Goal: Task Accomplishment & Management: Manage account settings

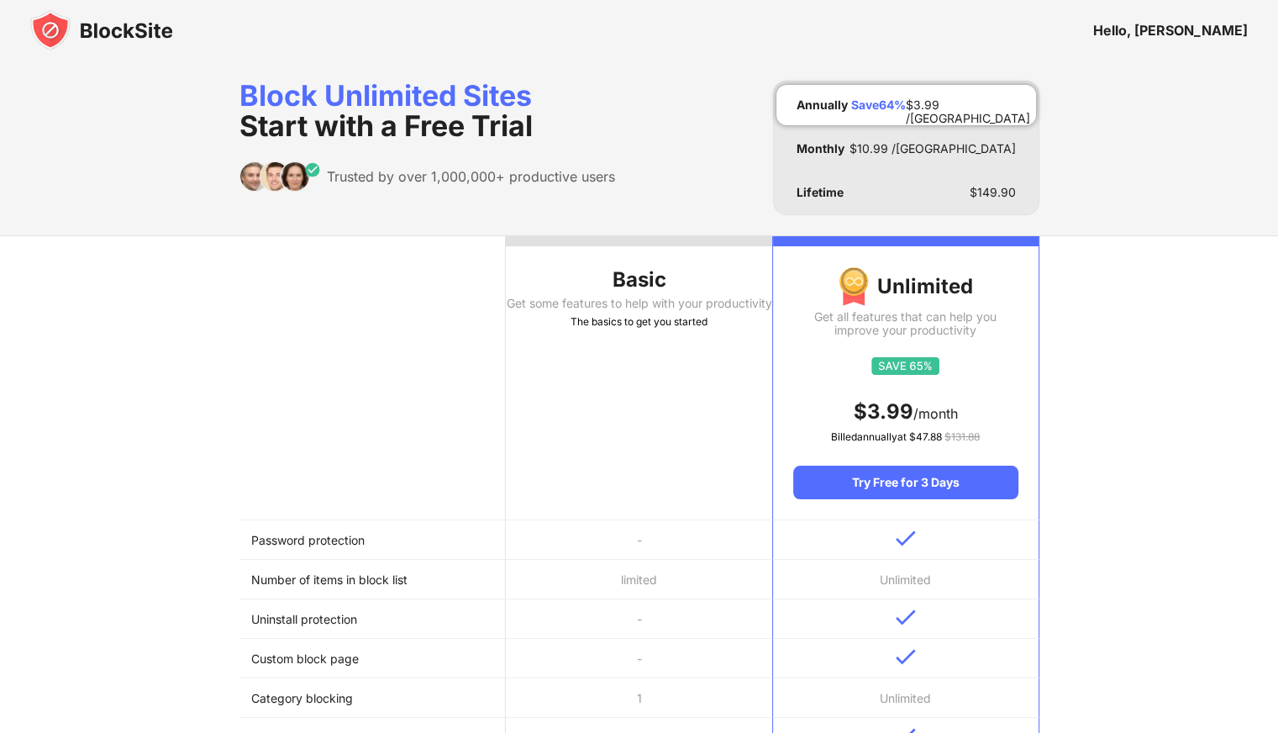
click at [1208, 43] on div "Hello, [PERSON_NAME]" at bounding box center [639, 30] width 1278 height 60
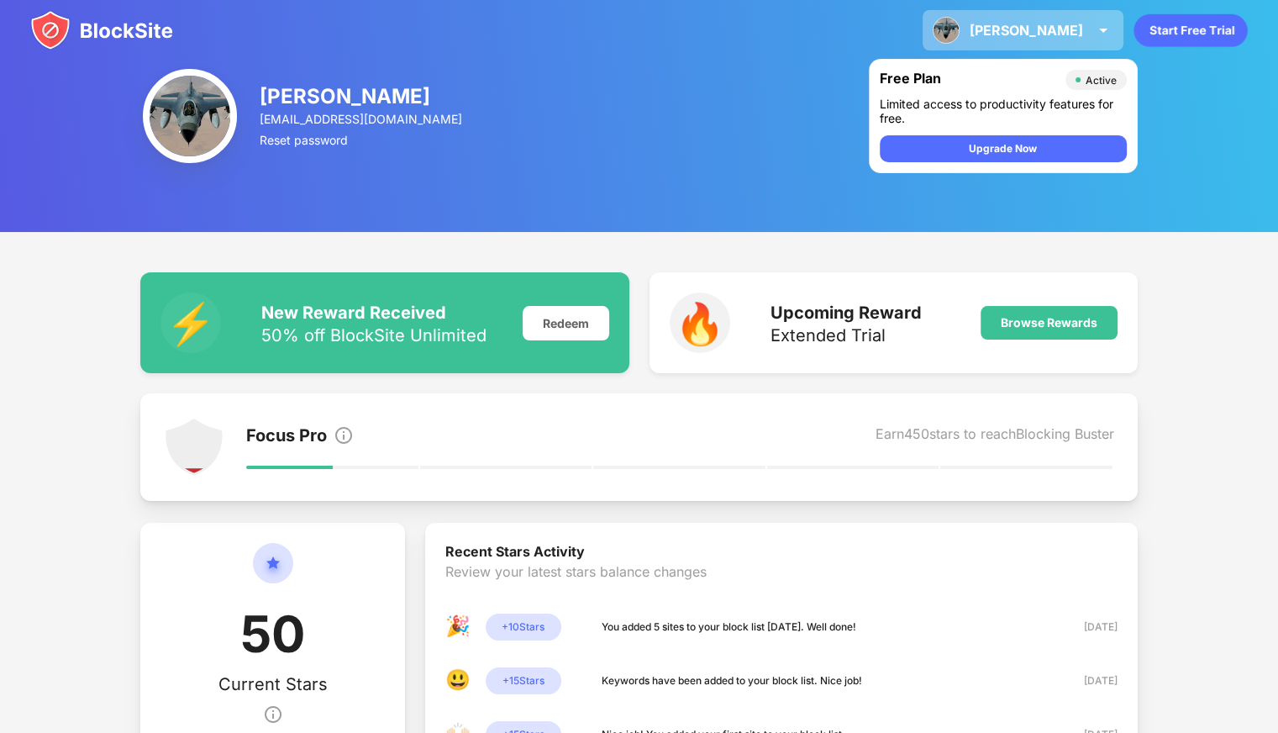
click at [1007, 41] on div "[PERSON_NAME] [PERSON_NAME] View Account Insights Premium Rewards Settings Supp…" at bounding box center [1022, 30] width 201 height 40
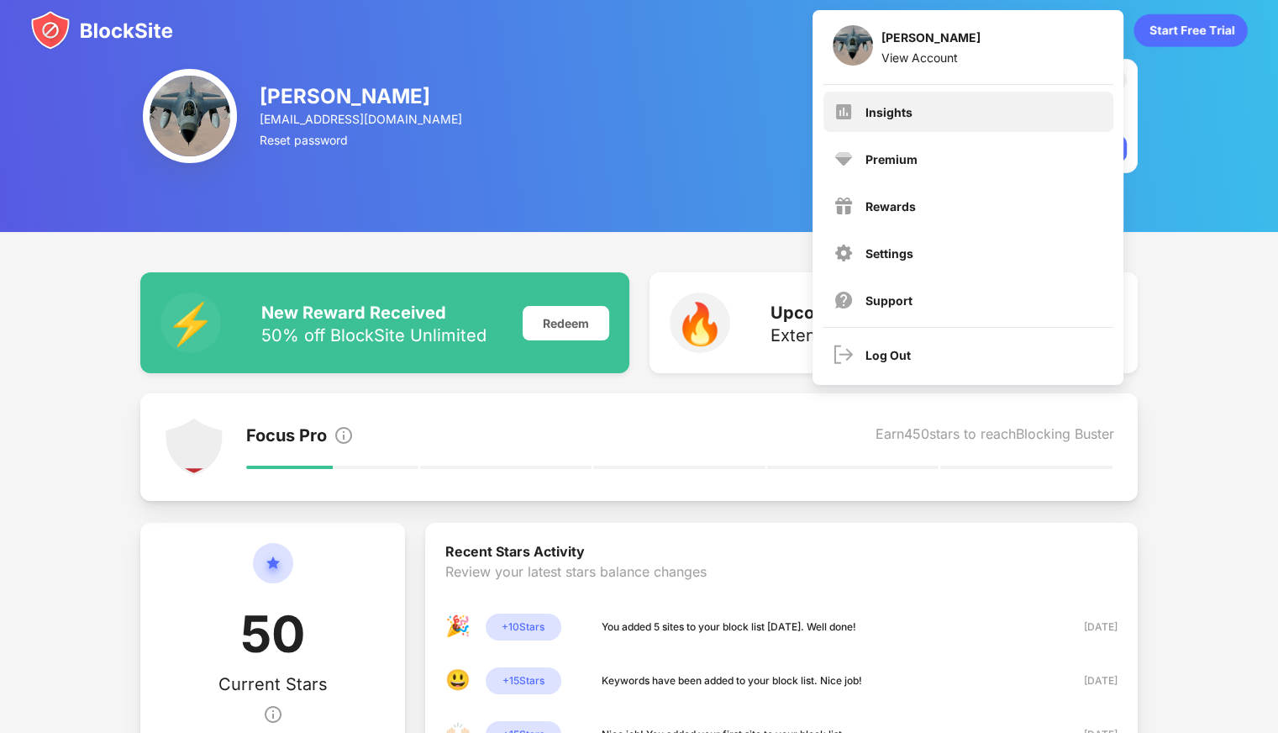
click at [966, 95] on div "Insights" at bounding box center [968, 112] width 290 height 40
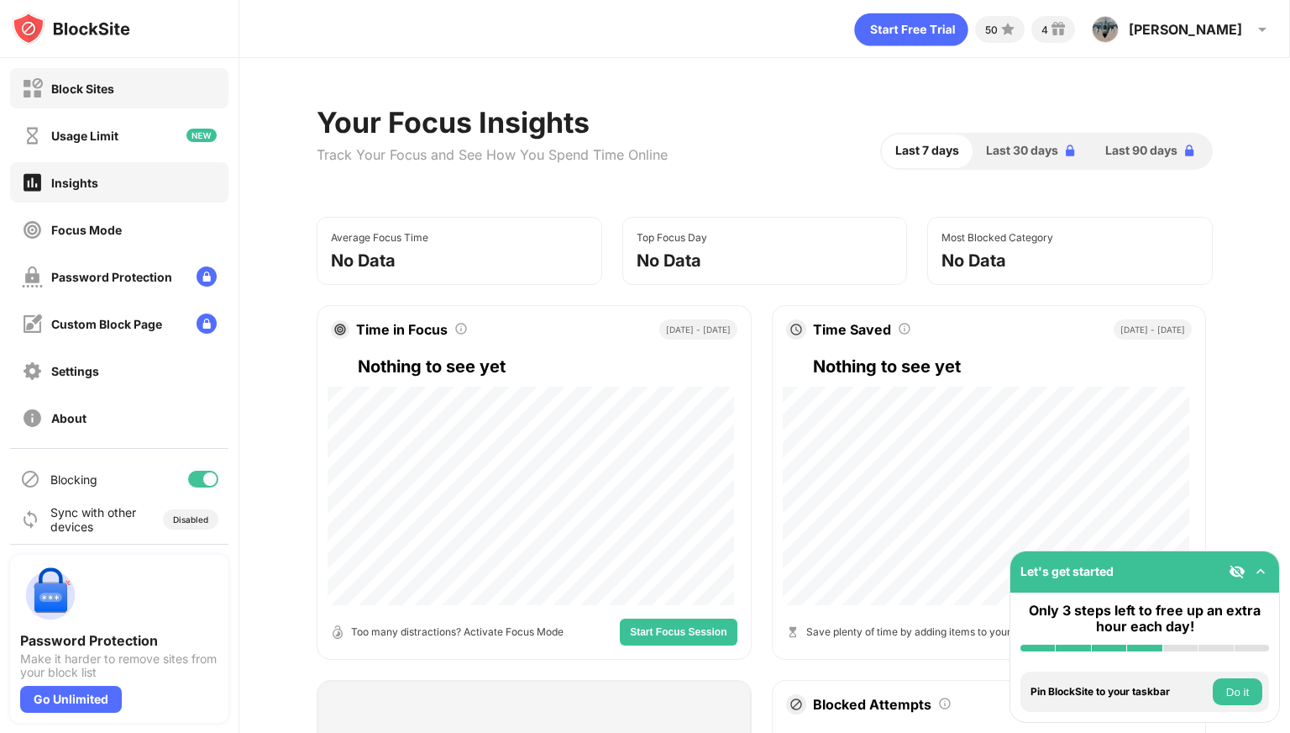
click at [131, 88] on div "Block Sites" at bounding box center [119, 88] width 218 height 40
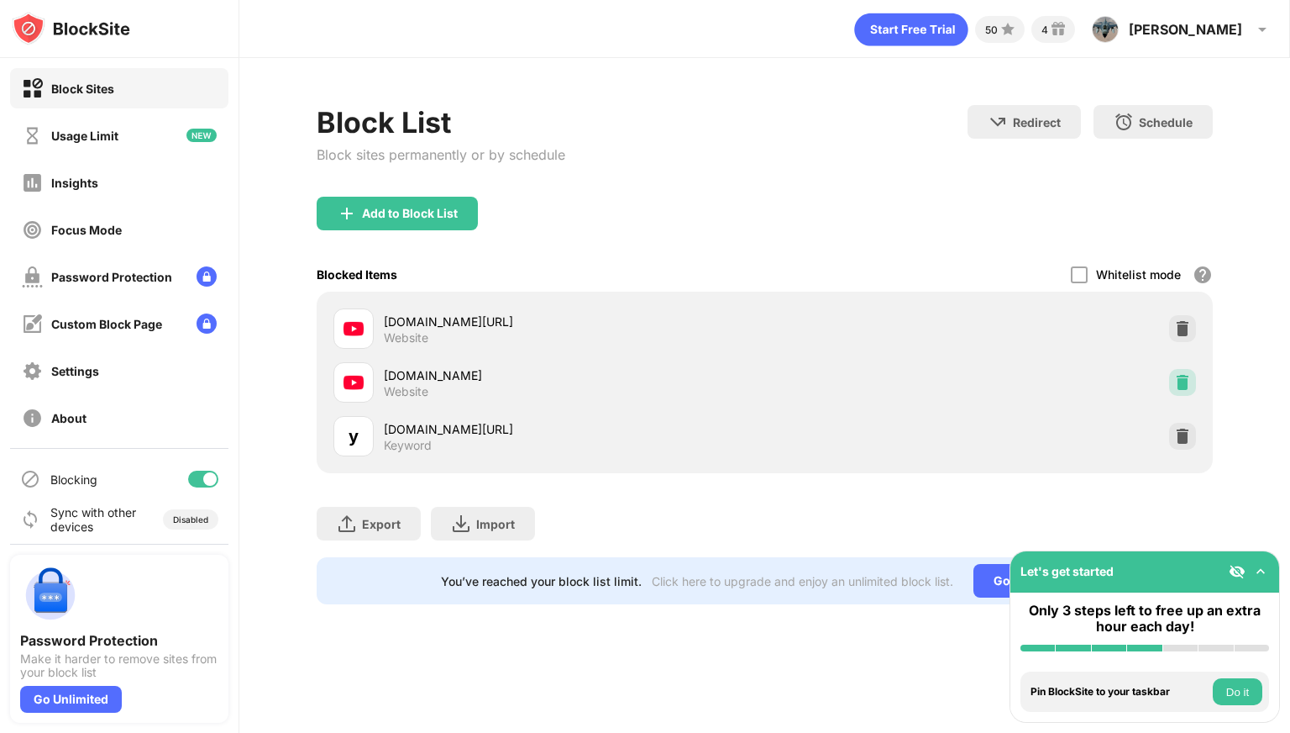
click at [1185, 376] on img at bounding box center [1183, 382] width 17 height 17
